Goal: Check status: Check status

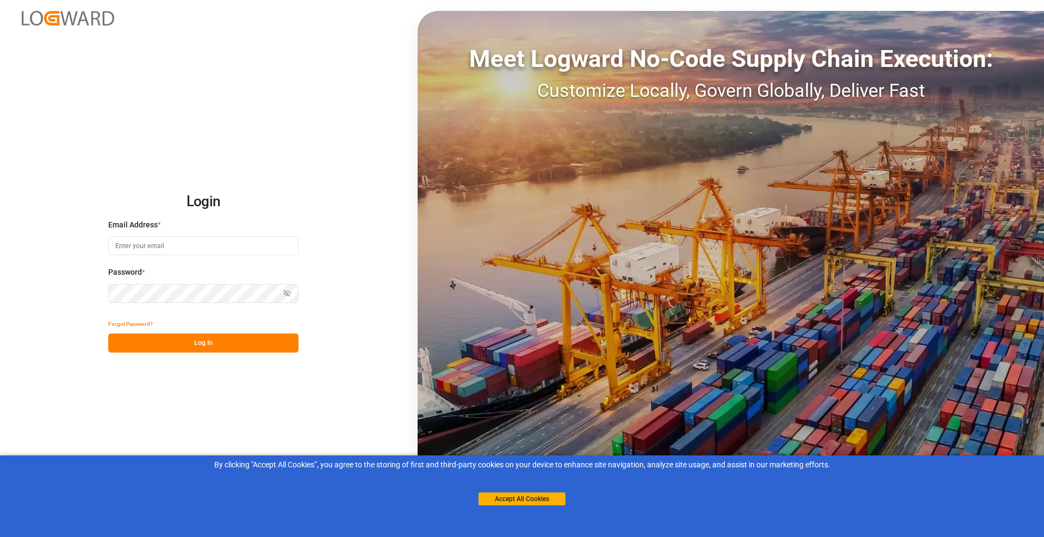
click at [123, 244] on input at bounding box center [203, 245] width 190 height 19
type input "[EMAIL_ADDRESS][DOMAIN_NAME]"
click at [143, 338] on button "Log In" at bounding box center [203, 342] width 190 height 19
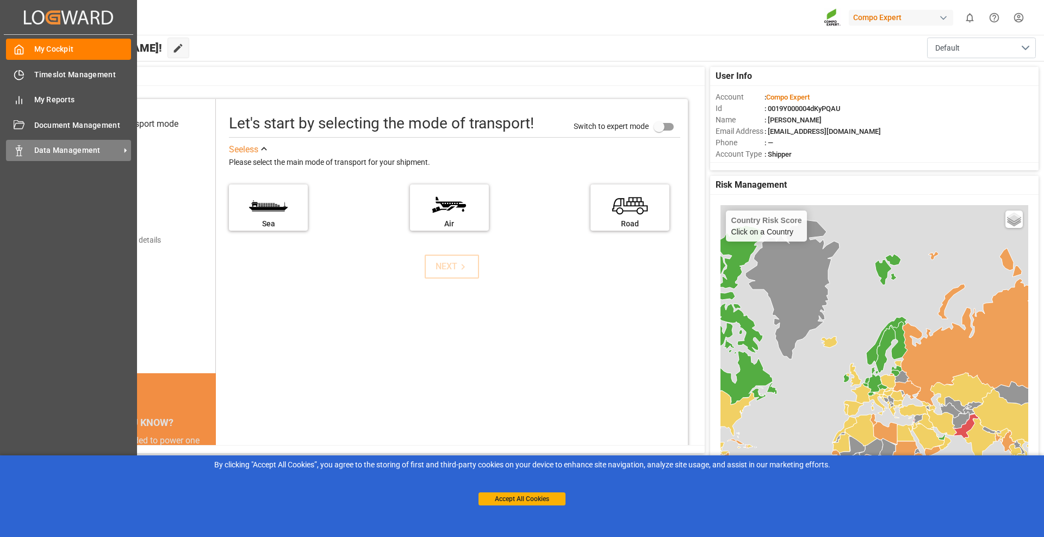
click at [20, 150] on polygon at bounding box center [20, 149] width 3 height 2
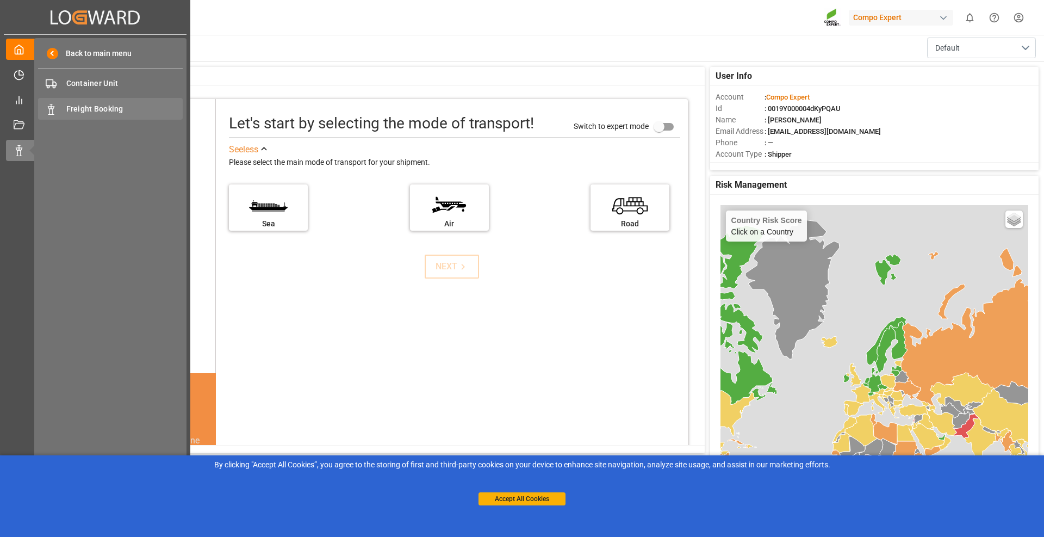
click at [113, 107] on span "Freight Booking" at bounding box center [124, 108] width 117 height 11
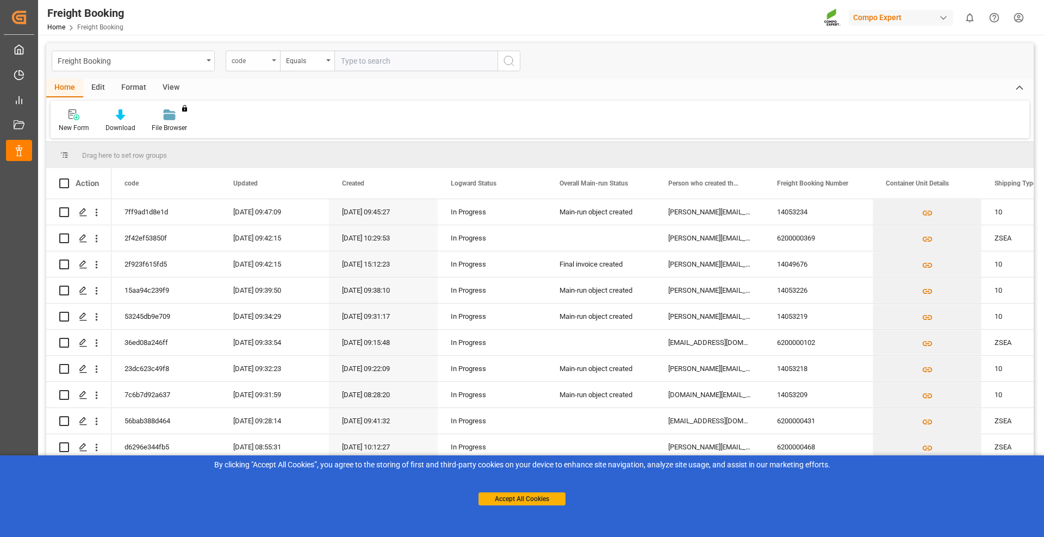
click at [275, 59] on icon "open menu" at bounding box center [274, 60] width 4 height 2
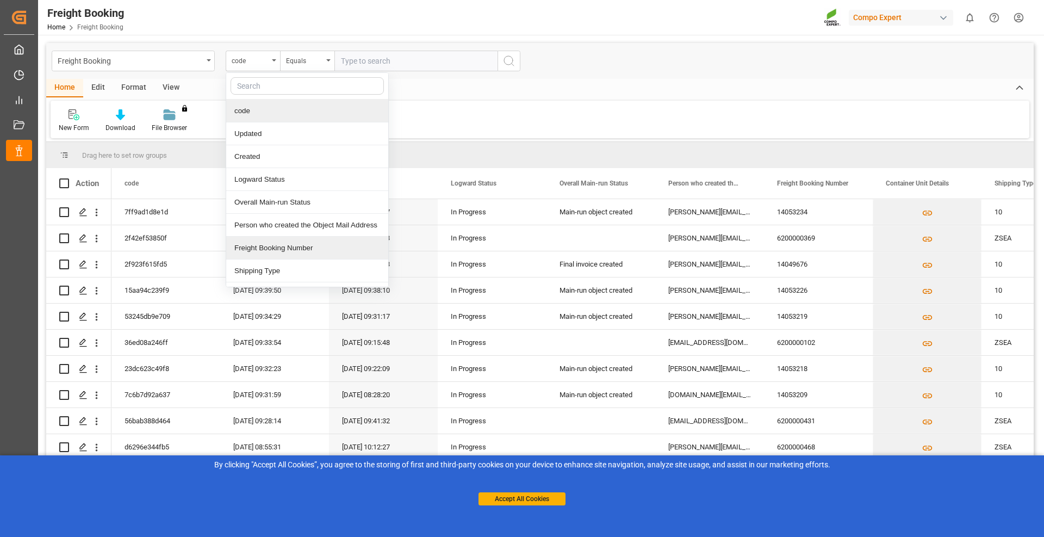
click at [300, 251] on div "Freight Booking Number" at bounding box center [307, 248] width 162 height 23
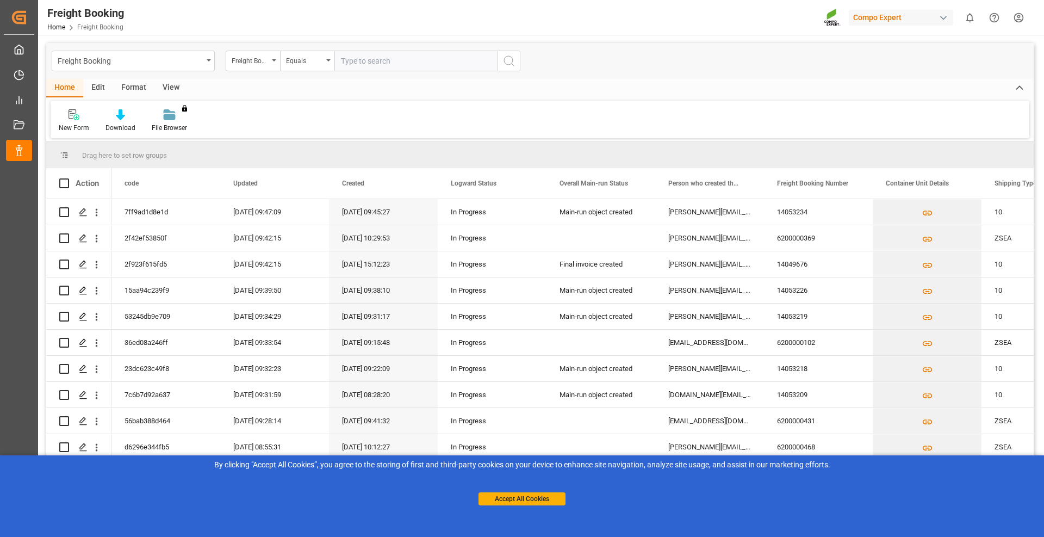
click at [371, 63] on input "text" at bounding box center [415, 61] width 163 height 21
type input "62000000535"
click at [512, 65] on icon "search button" at bounding box center [509, 60] width 13 height 13
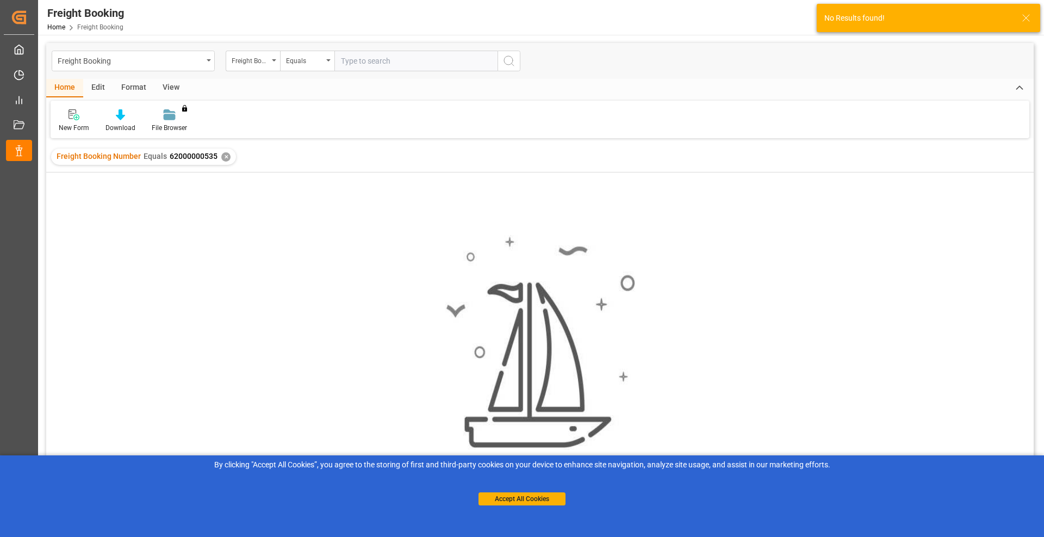
click at [224, 157] on div "✕" at bounding box center [225, 156] width 9 height 9
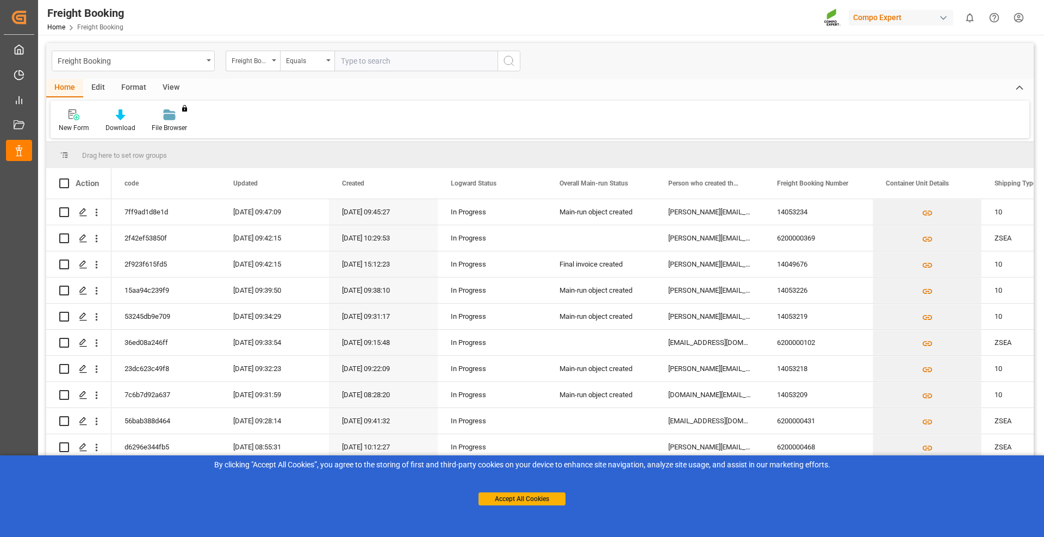
click at [366, 61] on input "text" at bounding box center [415, 61] width 163 height 21
type input "6200000535"
click at [507, 63] on icon "search button" at bounding box center [509, 60] width 13 height 13
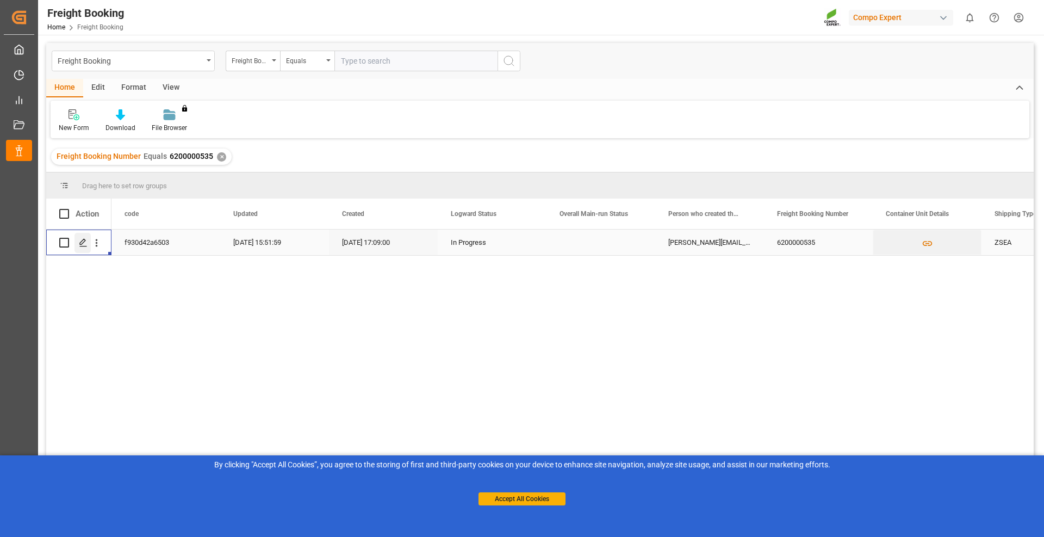
click at [84, 240] on icon "Press SPACE to select this row." at bounding box center [83, 242] width 9 height 9
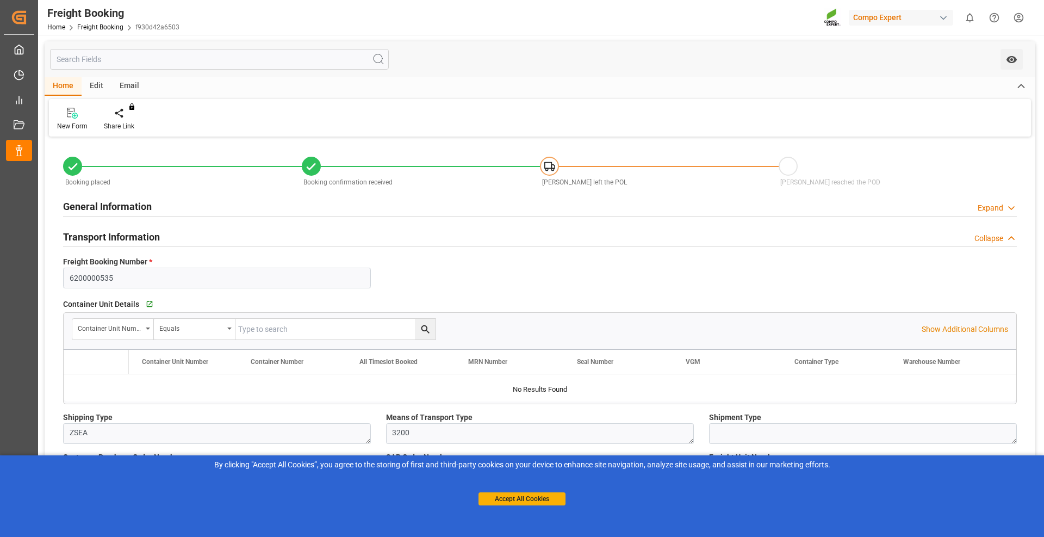
type input "9770737"
type input "BEANR"
type input "LBBEY"
type input "0"
type input "322560"
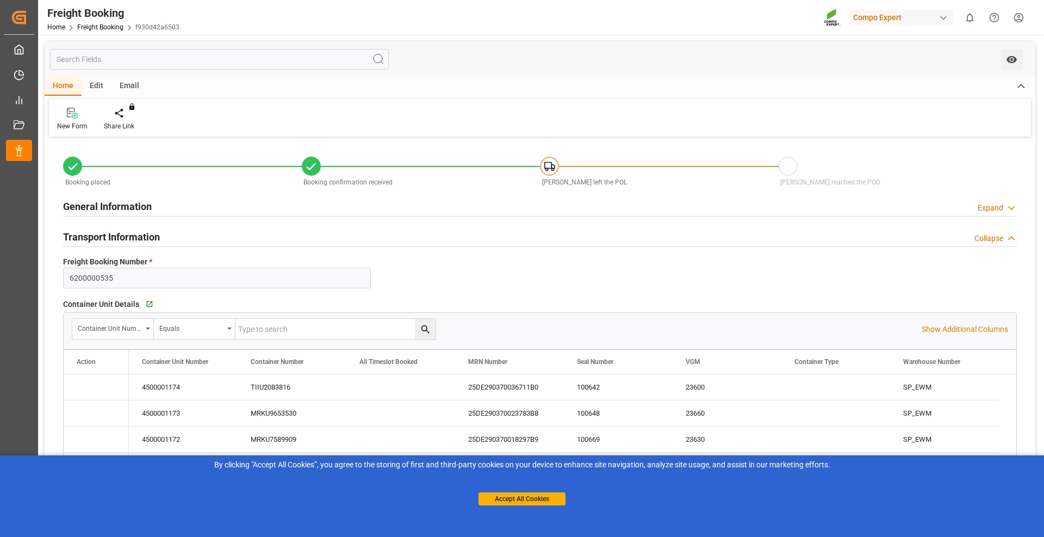
type input "[DATE] 01:00"
type input "[DATE] 17:09"
type input "[DATE] 15:32"
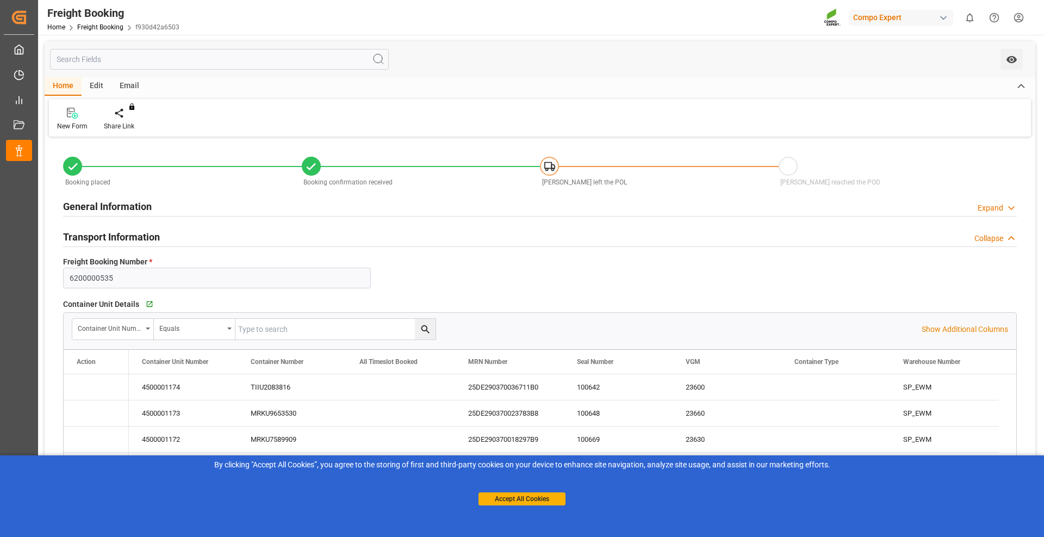
type input "[DATE] 15:32"
type input "[DATE] 15:28"
type input "[DATE] 06:23"
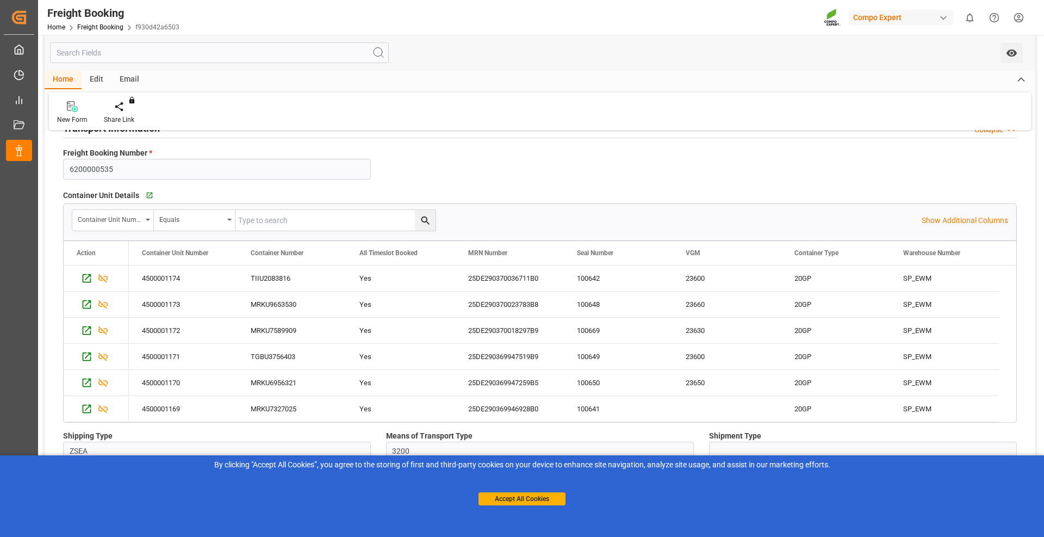
scroll to position [163, 0]
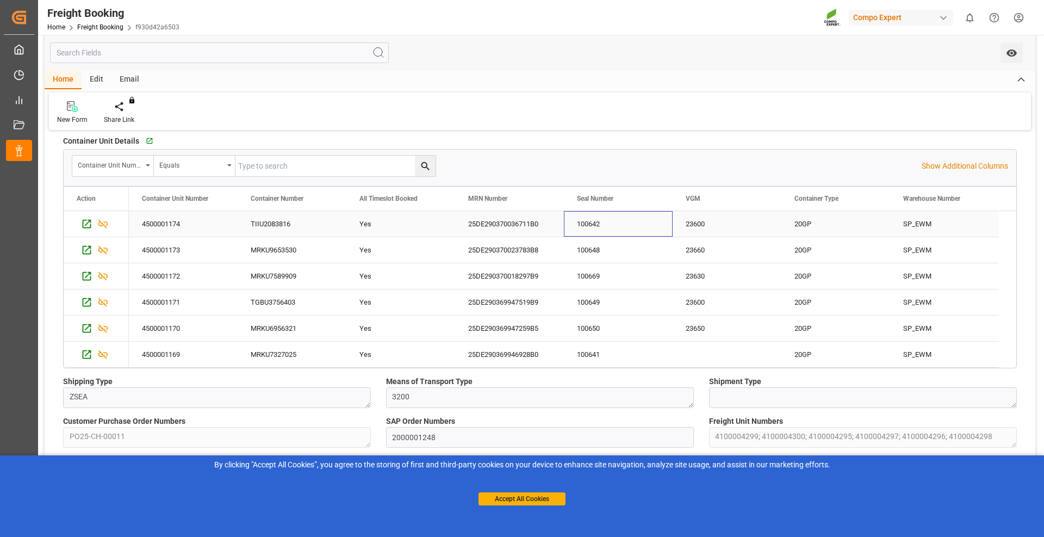
drag, startPoint x: 576, startPoint y: 224, endPoint x: 610, endPoint y: 224, distance: 34.3
click at [610, 224] on div "100642" at bounding box center [618, 224] width 109 height 26
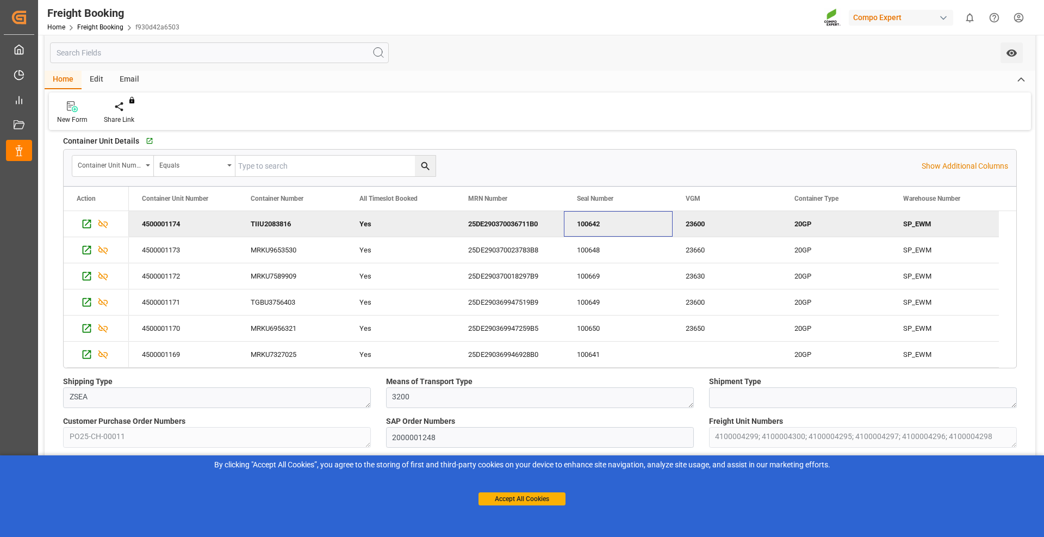
click at [610, 224] on div "100642" at bounding box center [618, 224] width 109 height 26
click at [606, 223] on div "100642" at bounding box center [618, 224] width 109 height 26
drag, startPoint x: 576, startPoint y: 221, endPoint x: 610, endPoint y: 220, distance: 33.2
click at [610, 220] on div "100642" at bounding box center [618, 224] width 109 height 26
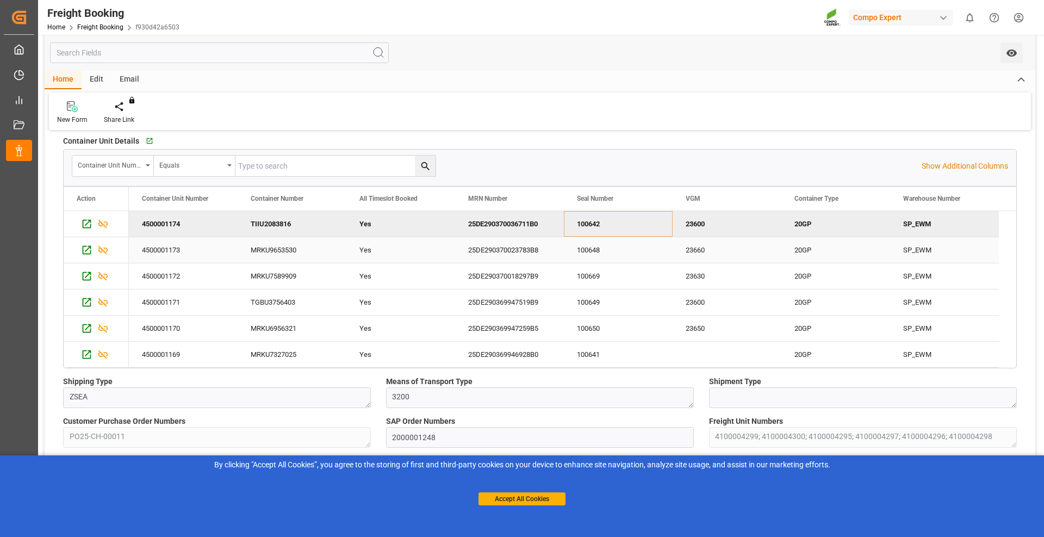
click at [612, 252] on div "100648" at bounding box center [618, 250] width 109 height 26
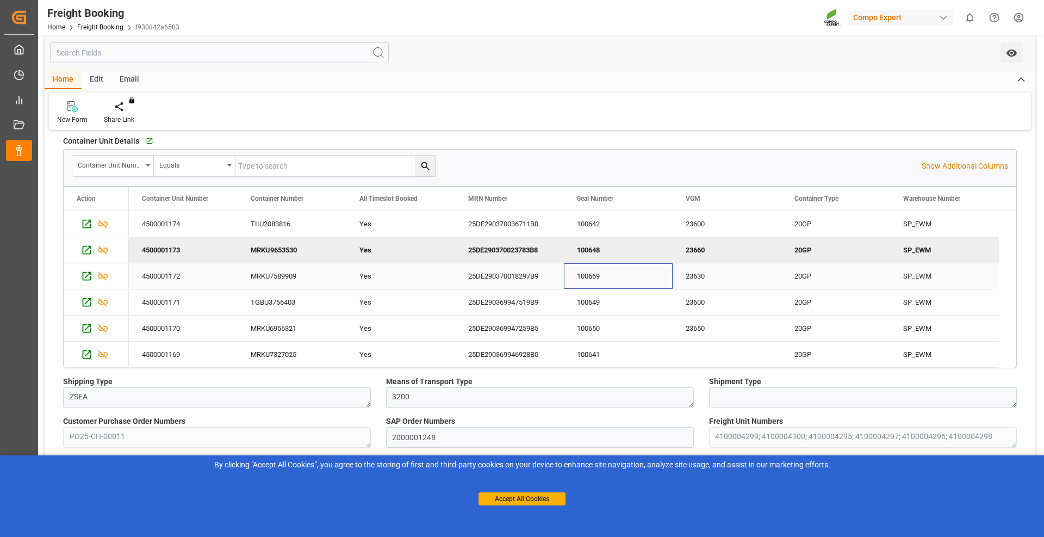
click at [610, 281] on div "100669" at bounding box center [618, 276] width 109 height 26
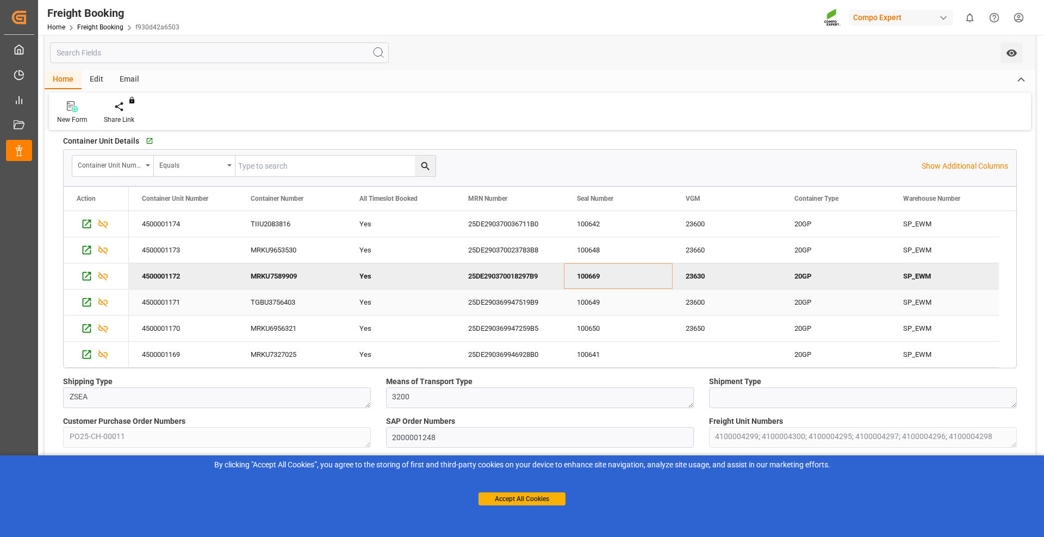
click at [603, 299] on div "100649" at bounding box center [618, 302] width 109 height 26
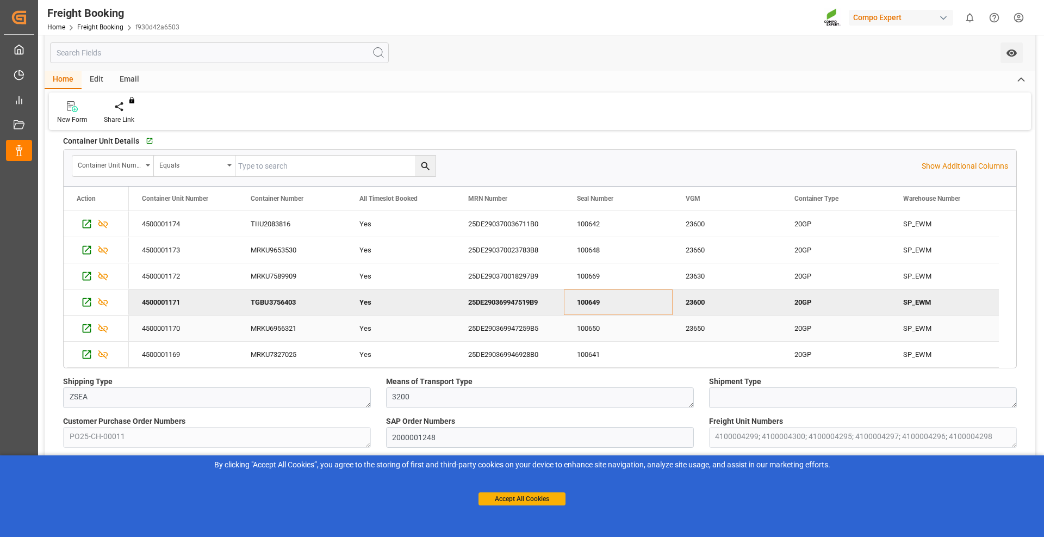
click at [610, 331] on div "100650" at bounding box center [618, 328] width 109 height 26
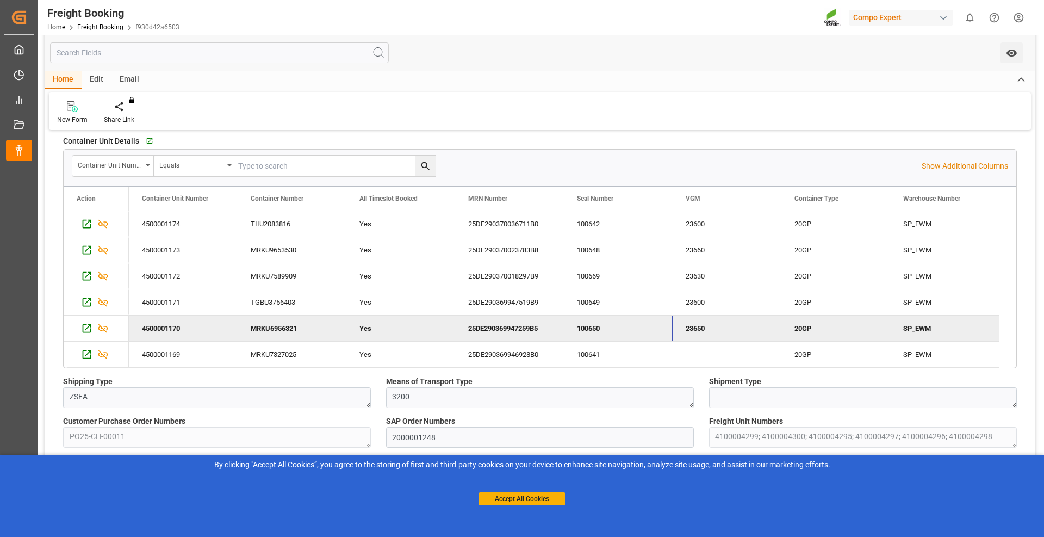
click at [610, 331] on div "100650" at bounding box center [618, 328] width 109 height 26
click at [624, 355] on div "100641" at bounding box center [618, 355] width 109 height 26
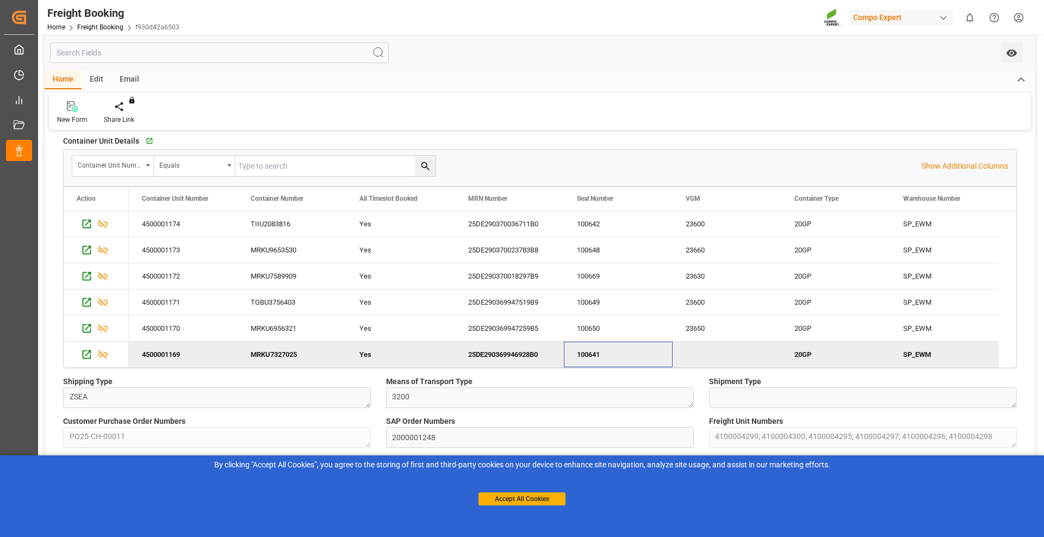
click at [624, 355] on div "100641" at bounding box center [618, 355] width 109 height 26
click at [529, 505] on div "By clicking "Accept All Cookies”, you agree to the storing of first and third-p…" at bounding box center [522, 482] width 1044 height 54
click at [529, 502] on button "Accept All Cookies" at bounding box center [522, 498] width 87 height 13
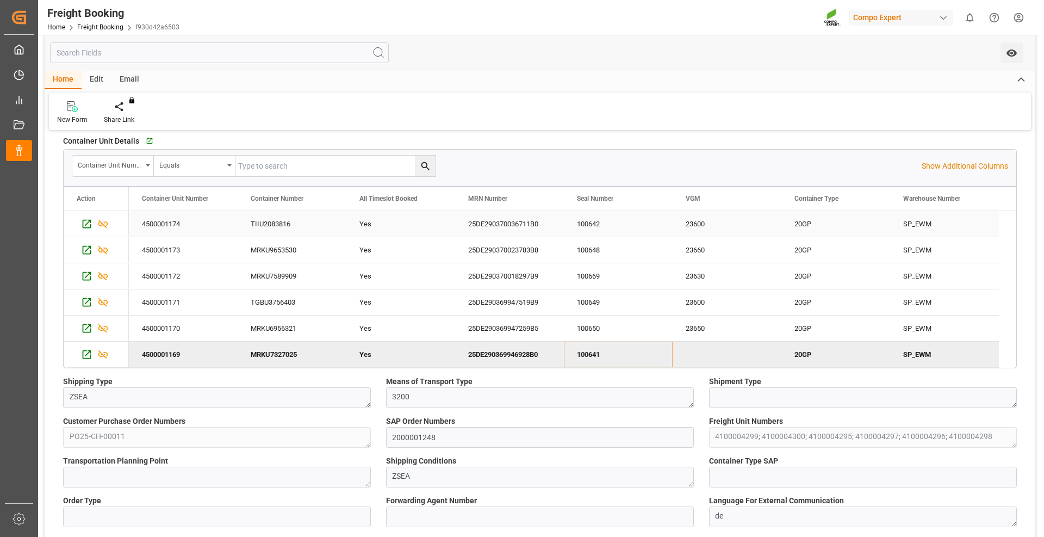
click at [530, 221] on div "25DE290370036711B0" at bounding box center [509, 224] width 109 height 26
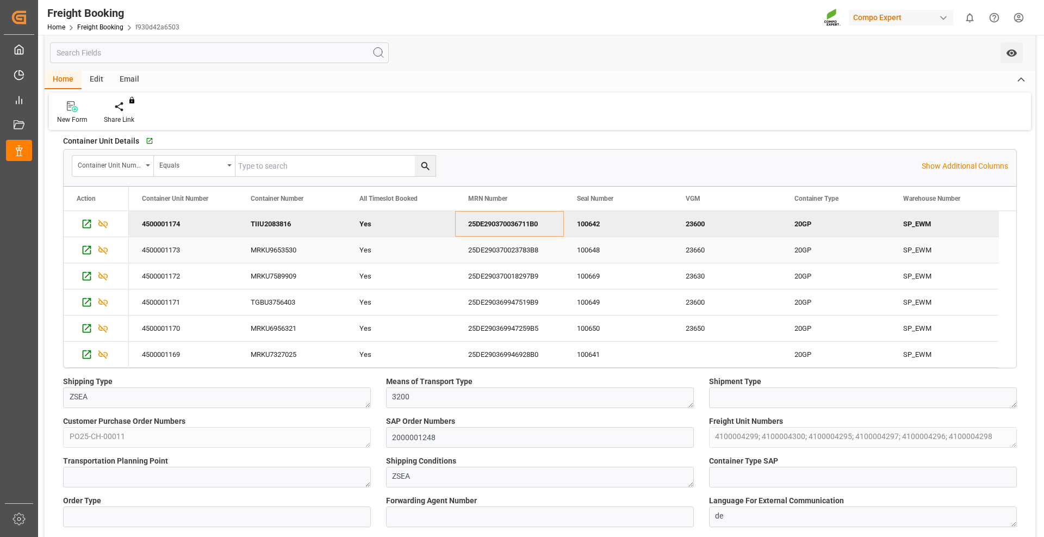
click at [498, 252] on div "25DE290370023783B8" at bounding box center [509, 250] width 109 height 26
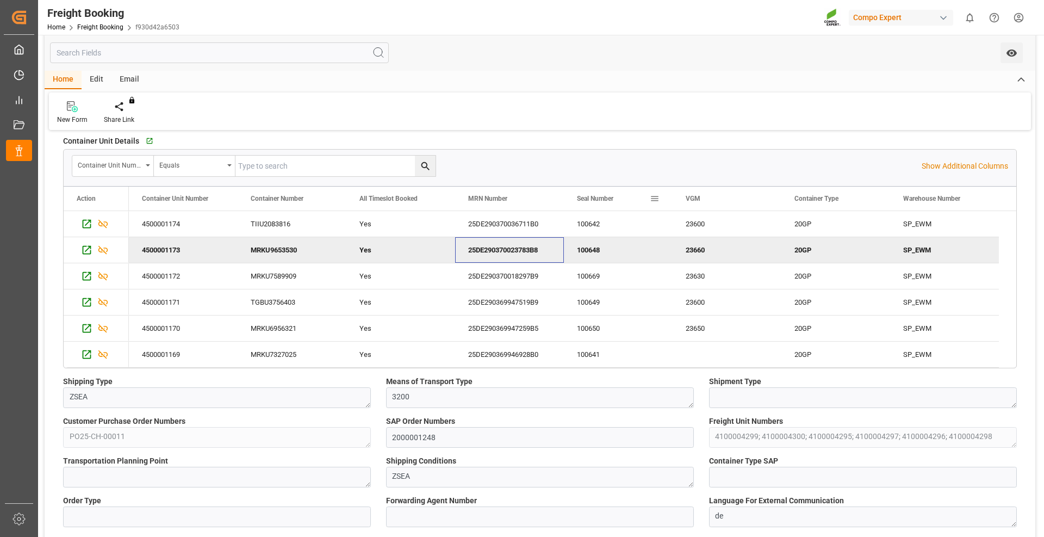
scroll to position [109, 0]
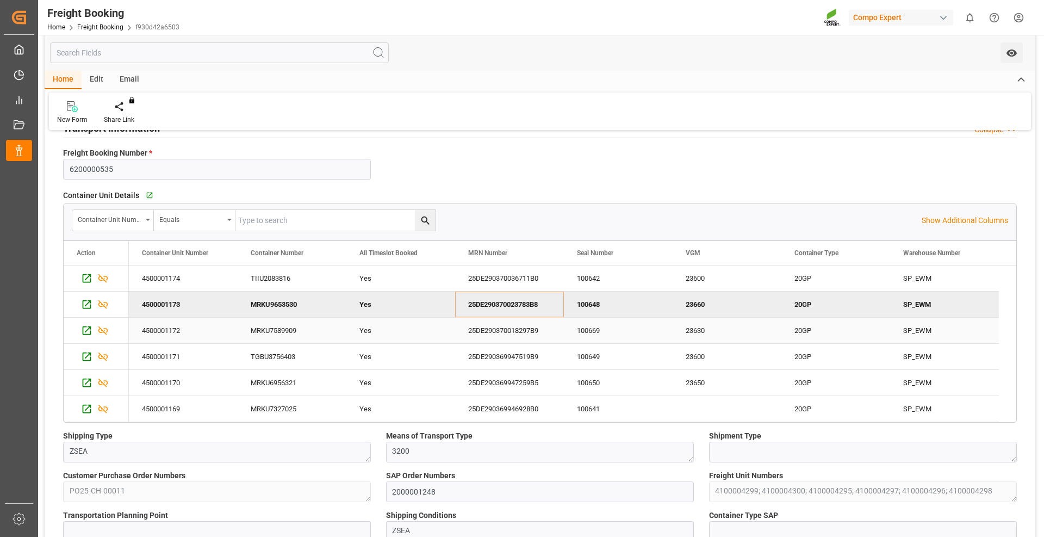
click at [513, 330] on div "25DE290370018297B9" at bounding box center [509, 331] width 109 height 26
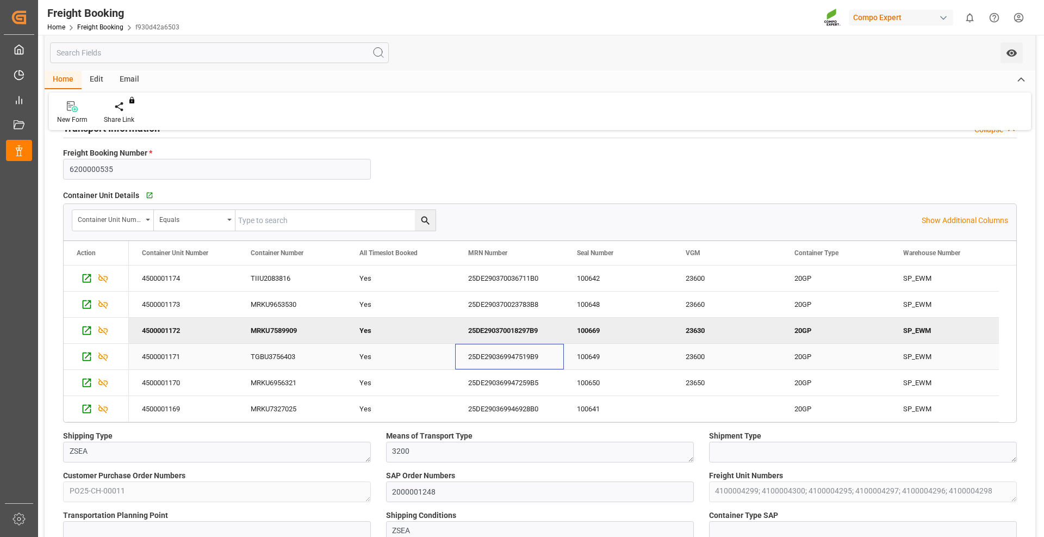
click at [508, 362] on div "25DE290369947519B9" at bounding box center [509, 357] width 109 height 26
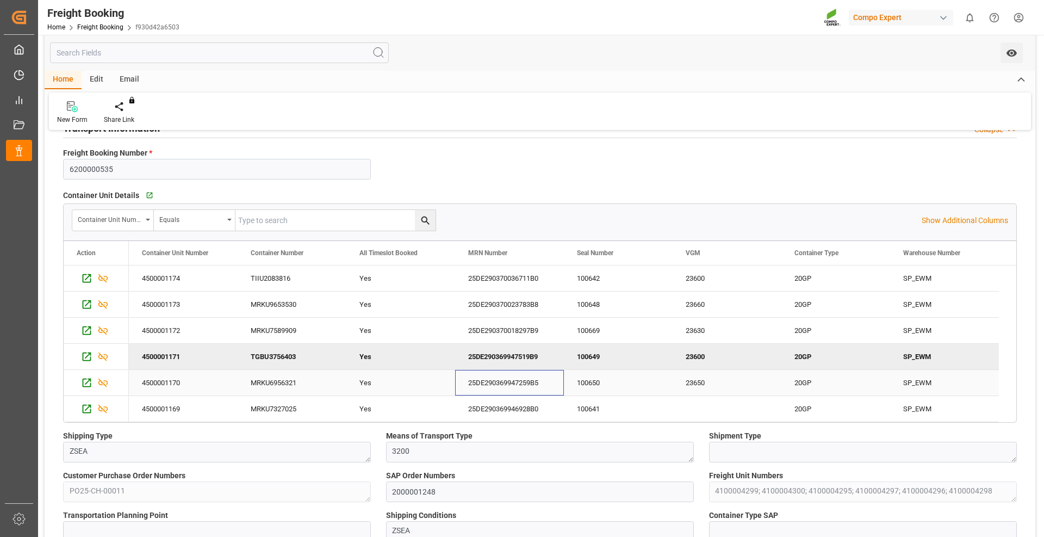
click at [490, 380] on div "25DE290369947259B5" at bounding box center [509, 383] width 109 height 26
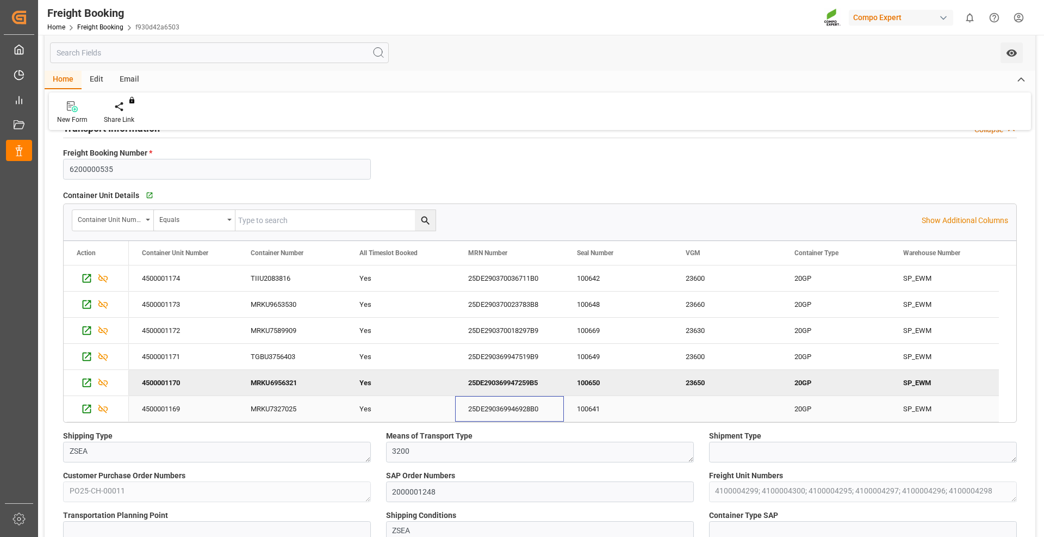
click at [513, 412] on div "25DE290369946928B0" at bounding box center [509, 409] width 109 height 26
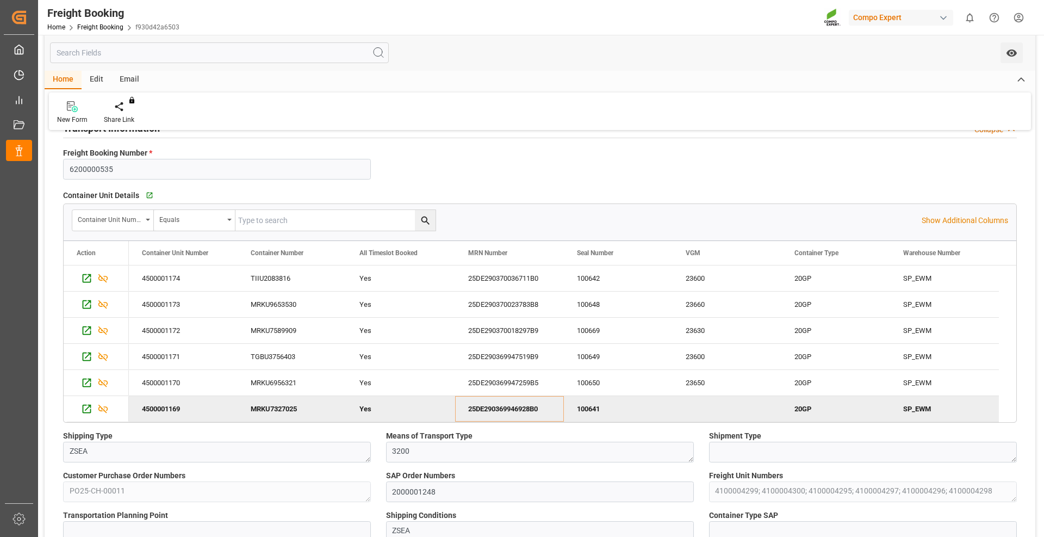
click at [295, 409] on div "MRKU7327025" at bounding box center [292, 409] width 109 height 26
click at [690, 283] on div "23600" at bounding box center [727, 278] width 109 height 26
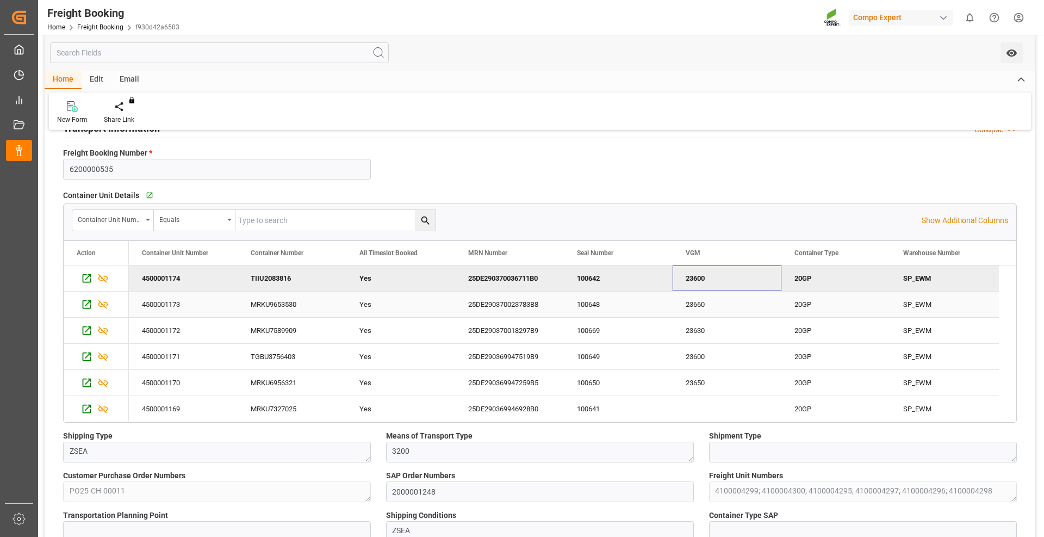
click at [703, 303] on div "23660" at bounding box center [727, 304] width 109 height 26
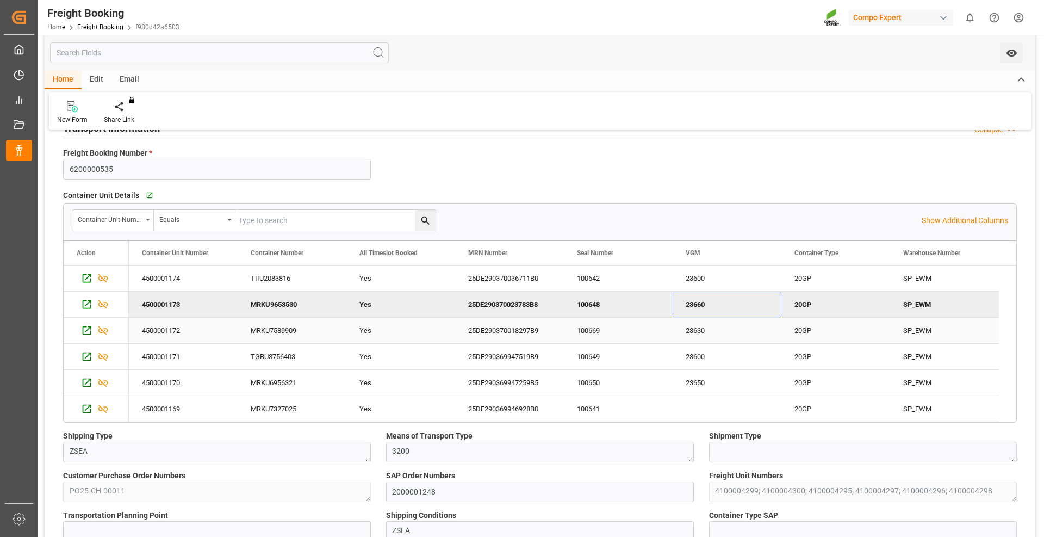
click at [700, 335] on div "23630" at bounding box center [727, 331] width 109 height 26
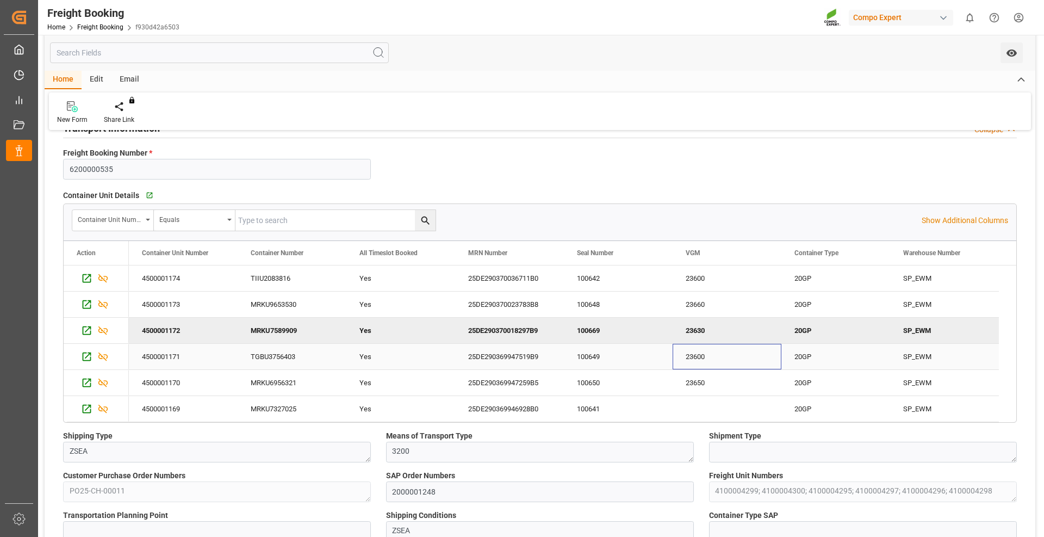
click at [680, 357] on div "23600" at bounding box center [727, 357] width 109 height 26
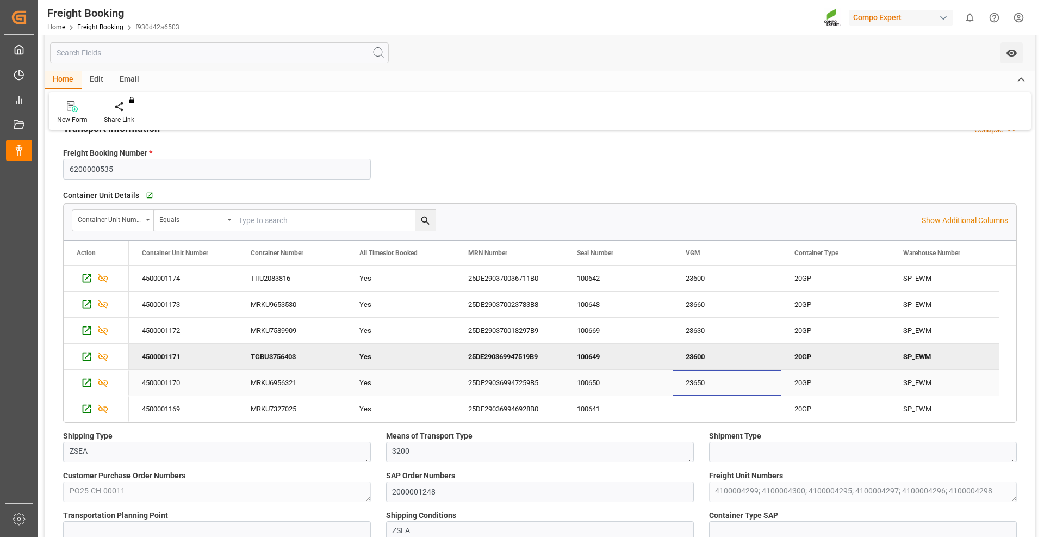
click at [695, 386] on div "23650" at bounding box center [727, 383] width 109 height 26
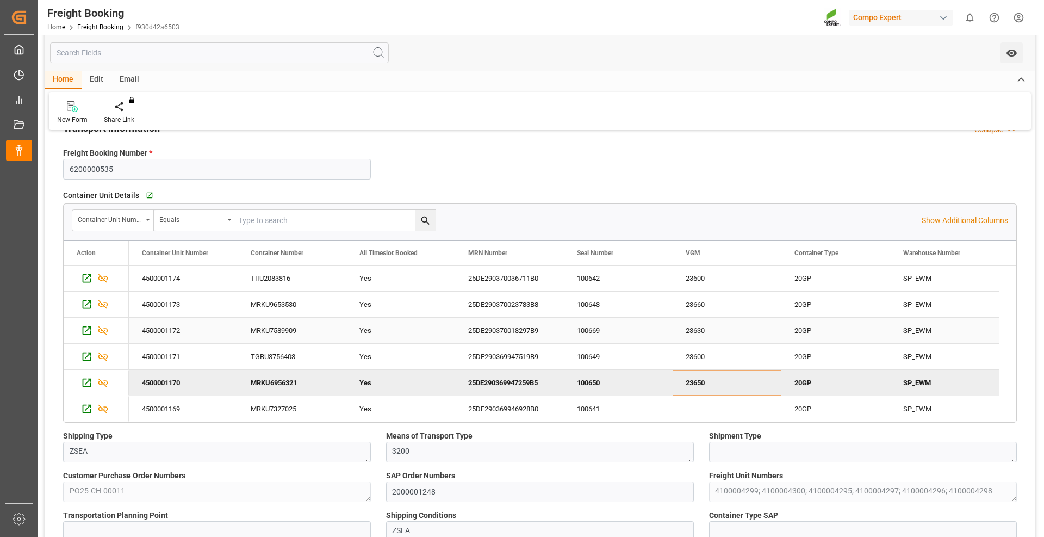
click at [501, 332] on div "25DE290370018297B9" at bounding box center [509, 331] width 109 height 26
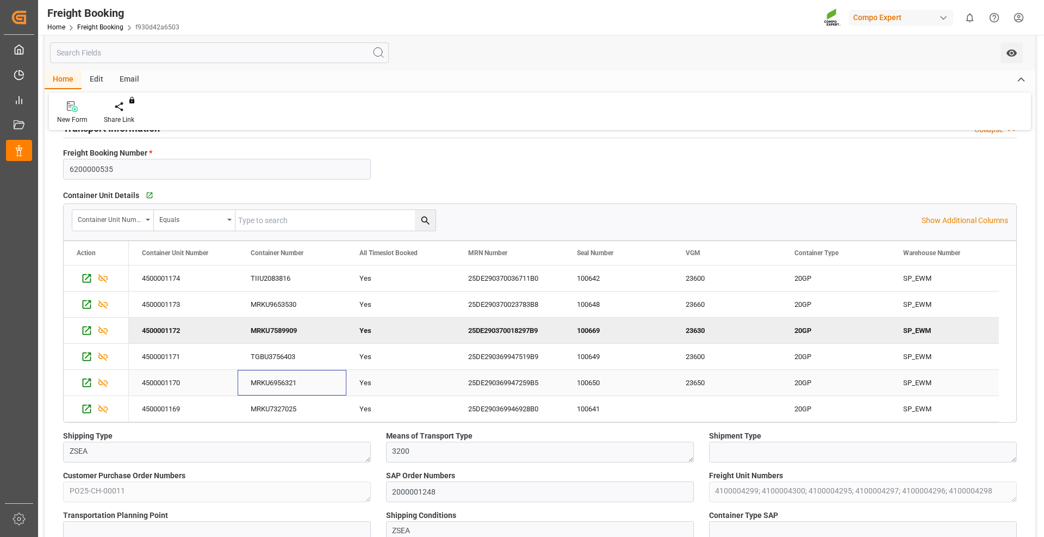
click at [311, 387] on div "MRKU6956321" at bounding box center [292, 383] width 109 height 26
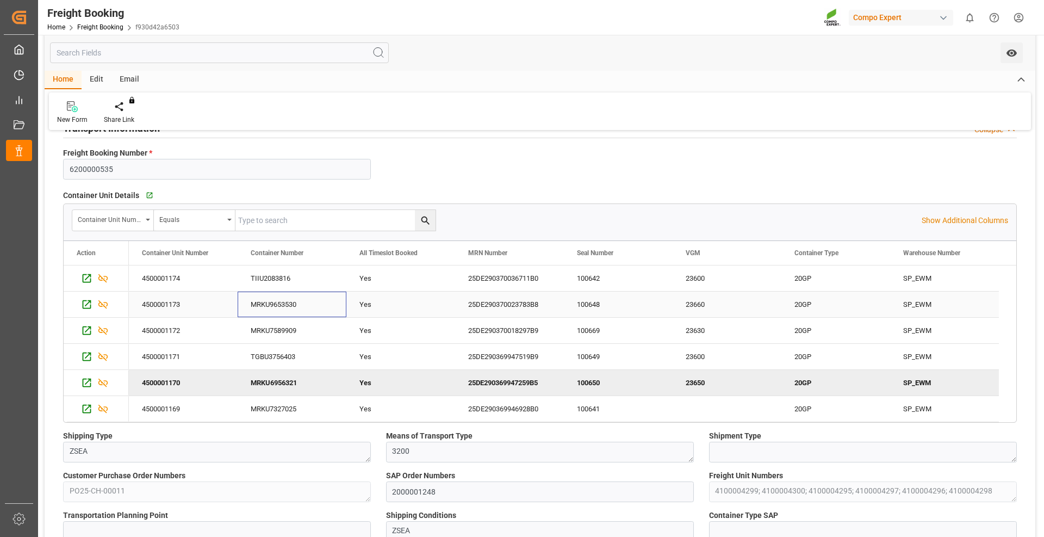
click at [311, 301] on div "MRKU9653530" at bounding box center [292, 304] width 109 height 26
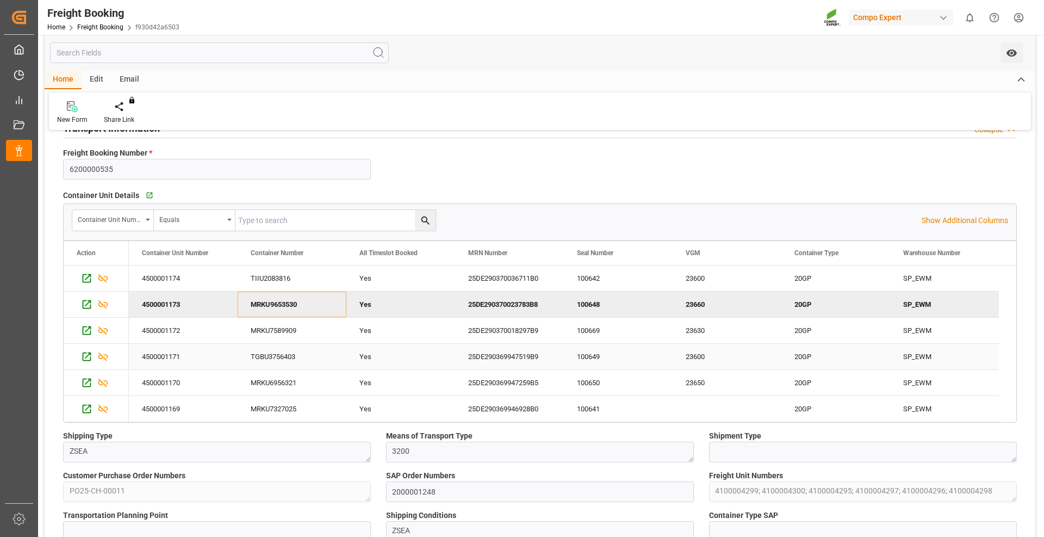
click at [474, 355] on div "25DE290369947519B9" at bounding box center [509, 357] width 109 height 26
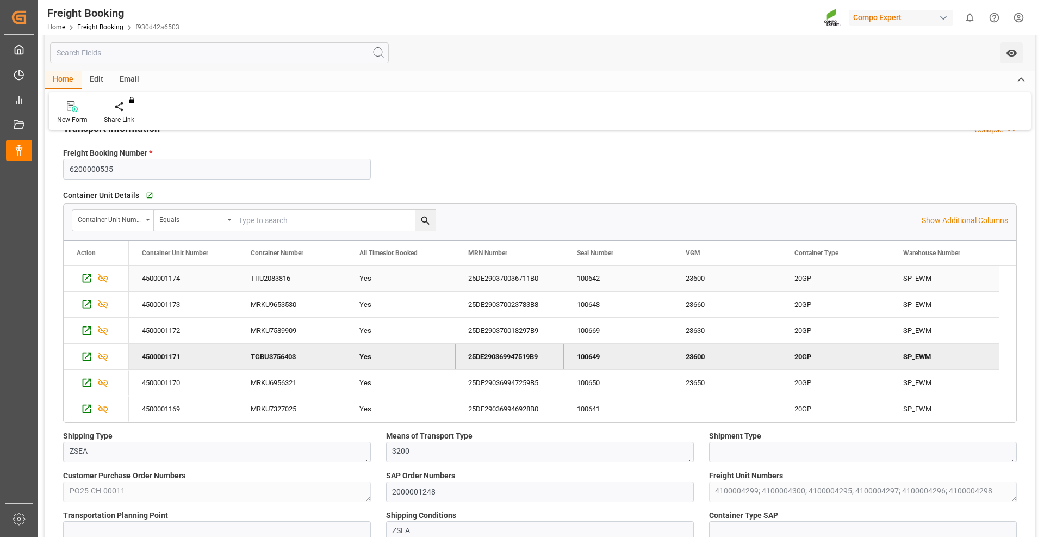
drag, startPoint x: 470, startPoint y: 280, endPoint x: 480, endPoint y: 280, distance: 10.3
click at [470, 280] on div "25DE290370036711B0" at bounding box center [509, 278] width 109 height 26
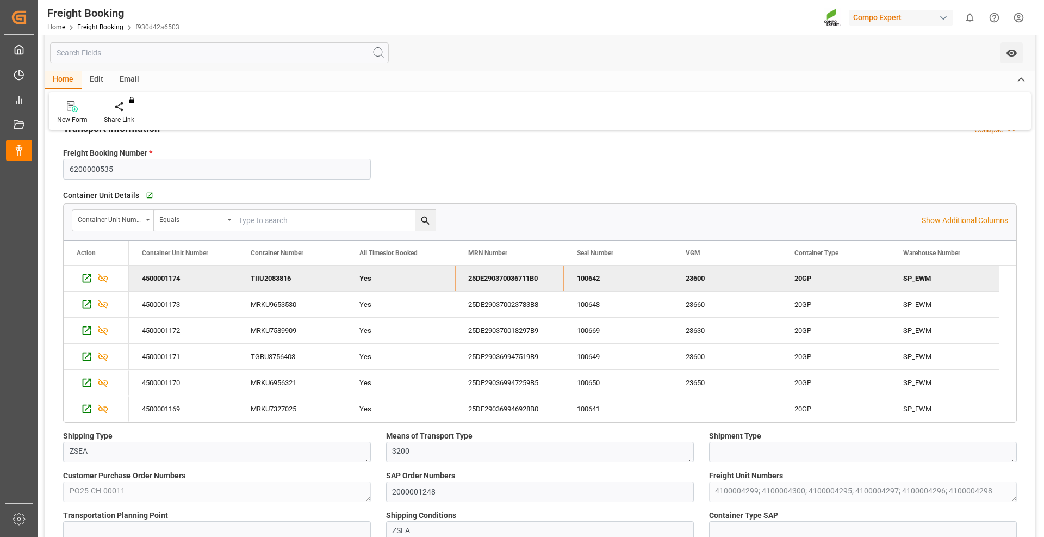
click at [1019, 18] on html "Created by potrace 1.15, written by [PERSON_NAME] [DATE]-[DATE] Created by potr…" at bounding box center [522, 268] width 1044 height 537
click at [828, 162] on span "Logout" at bounding box center [829, 161] width 29 height 10
